Goal: Task Accomplishment & Management: Manage account settings

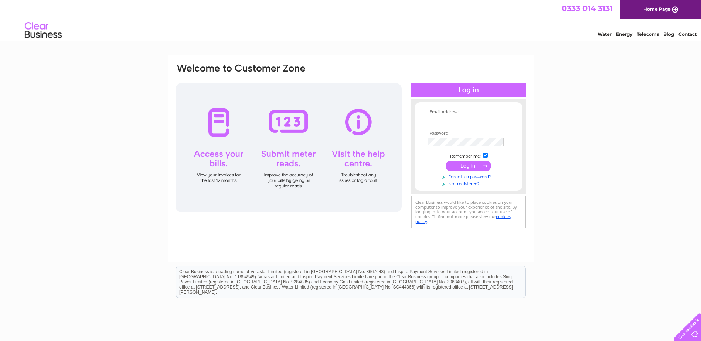
click at [438, 121] on input "text" at bounding box center [465, 121] width 77 height 9
type input "[EMAIL_ADDRESS][DOMAIN_NAME]"
click at [434, 136] on td at bounding box center [468, 142] width 86 height 12
click at [457, 176] on link "Forgotten password?" at bounding box center [469, 175] width 84 height 7
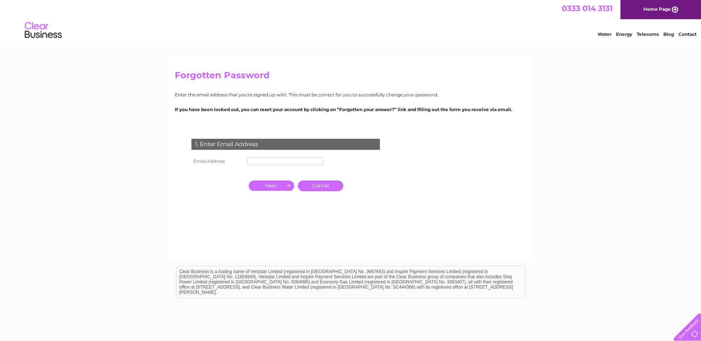
click at [300, 161] on input "text" at bounding box center [285, 161] width 76 height 8
click at [151, 215] on div "Forgotten Password Enter the email address that you're signed up with. This mus…" at bounding box center [350, 221] width 701 height 333
